Goal: Navigation & Orientation: Understand site structure

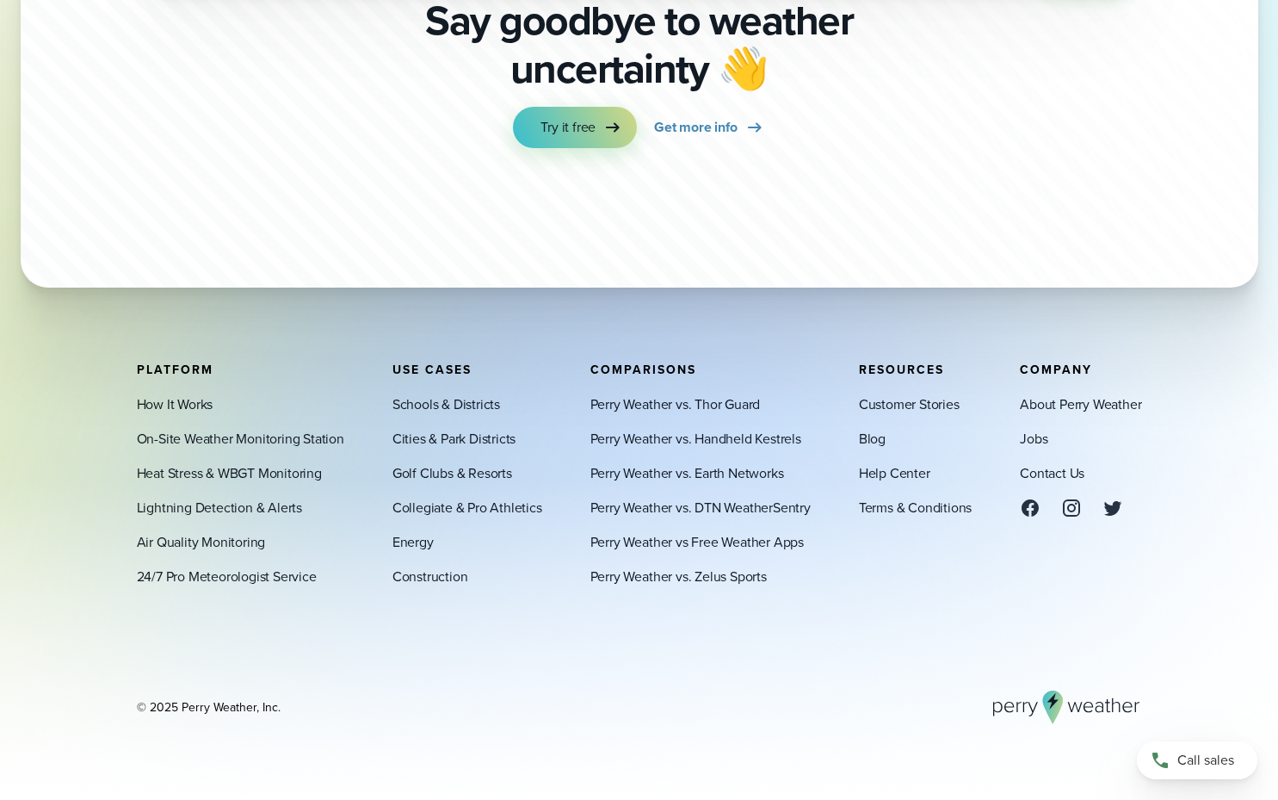
scroll to position [6058, 0]
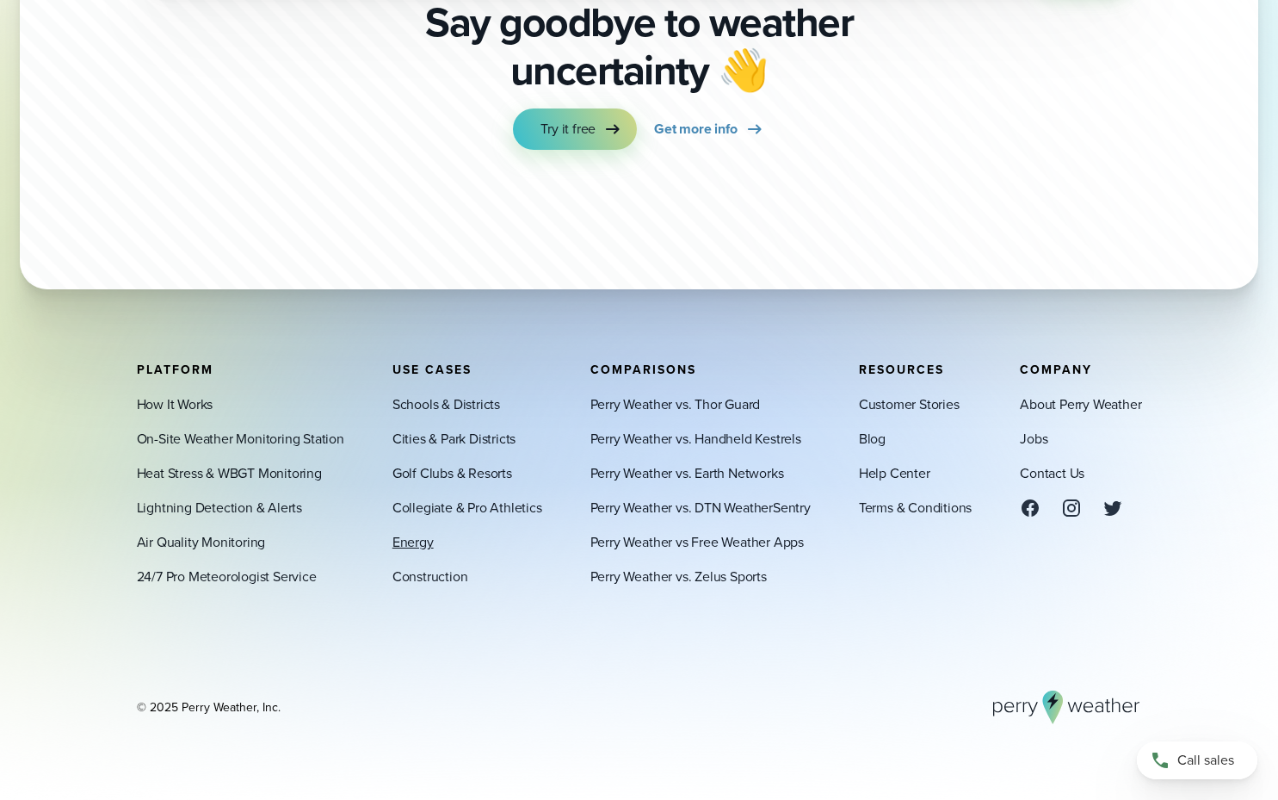
click at [413, 545] on link "Energy" at bounding box center [412, 541] width 41 height 21
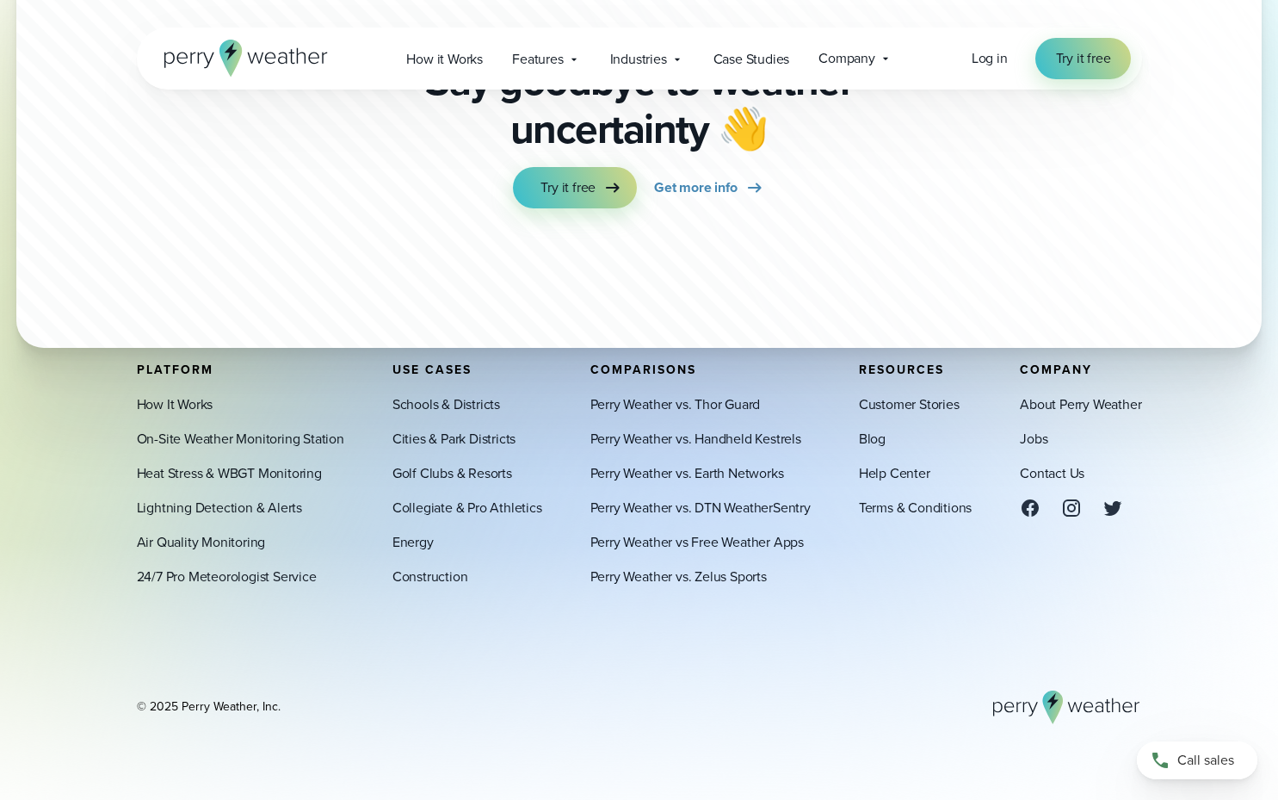
scroll to position [6066, 0]
click at [435, 509] on link "Collegiate & Pro Athletics" at bounding box center [467, 507] width 150 height 21
click at [440, 470] on link "Golf Clubs & Resorts" at bounding box center [452, 472] width 120 height 21
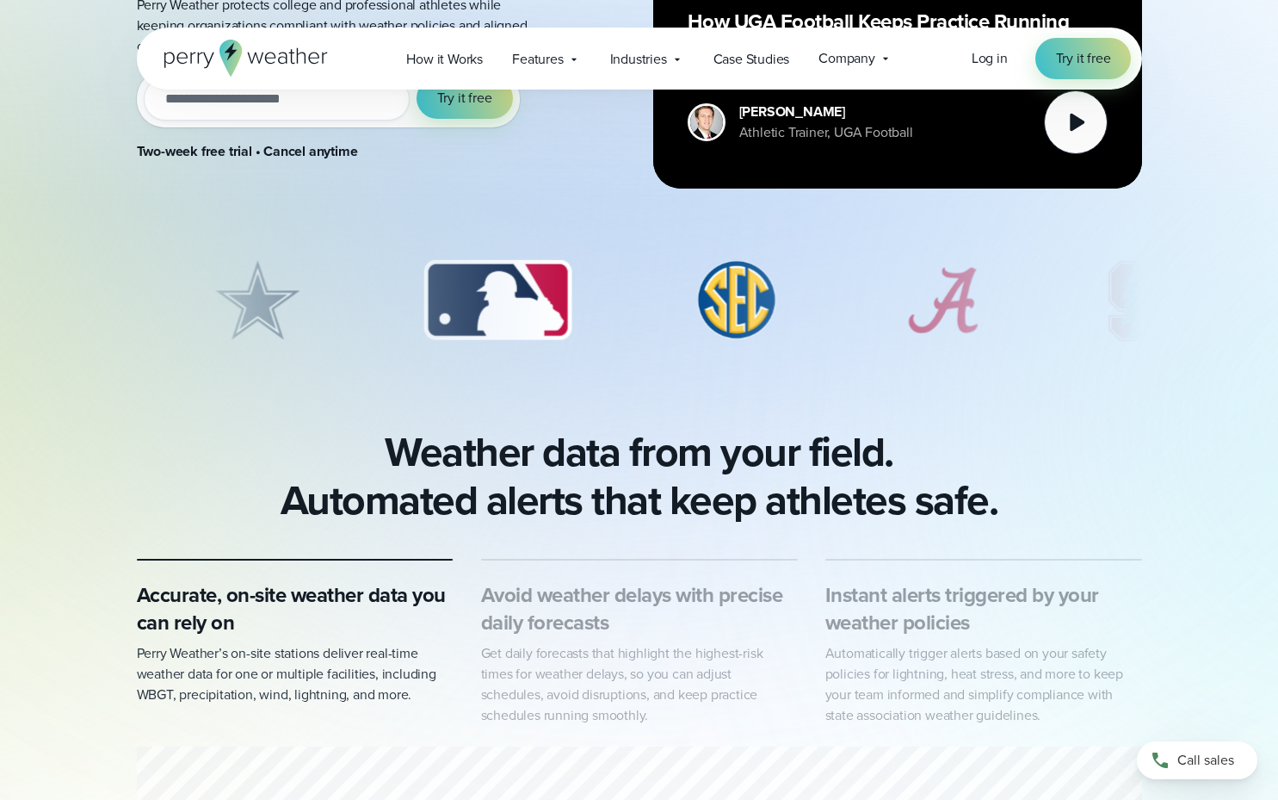
scroll to position [537, 0]
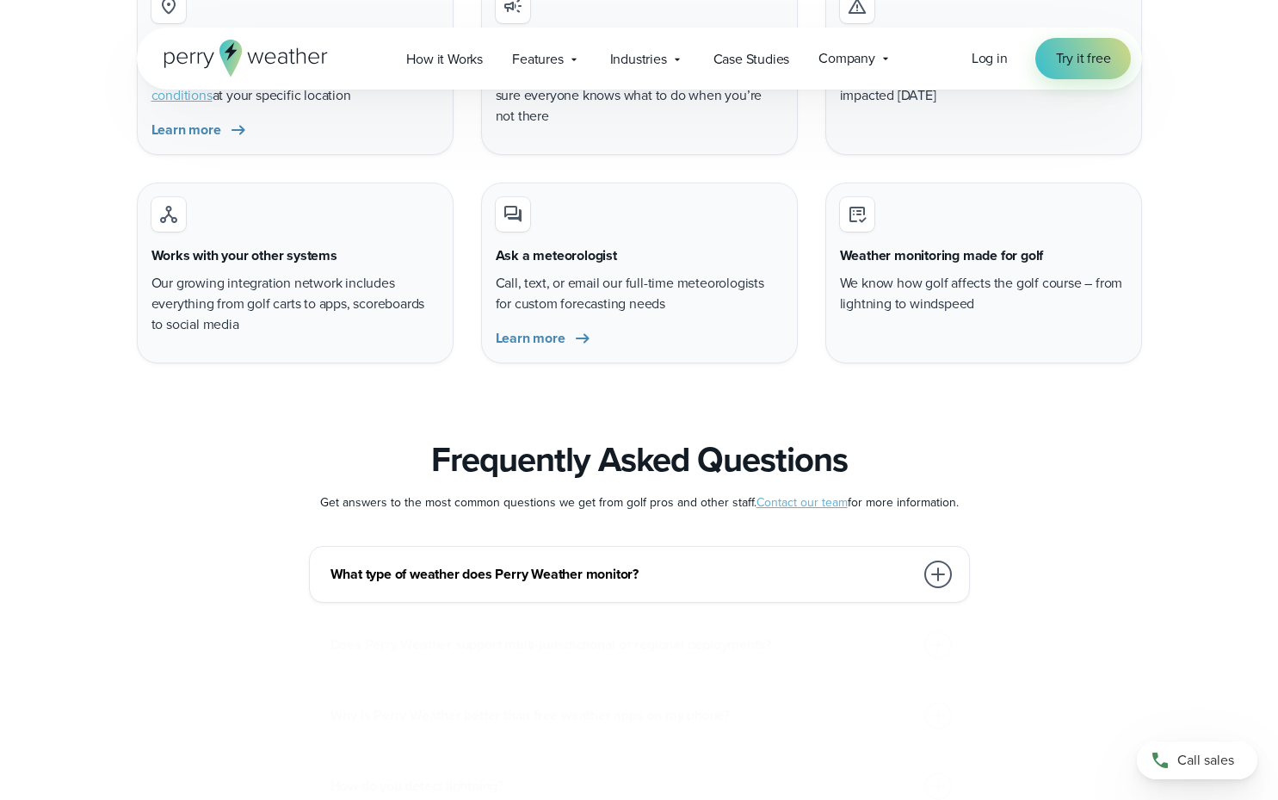
scroll to position [6486, 0]
